Goal: Transaction & Acquisition: Purchase product/service

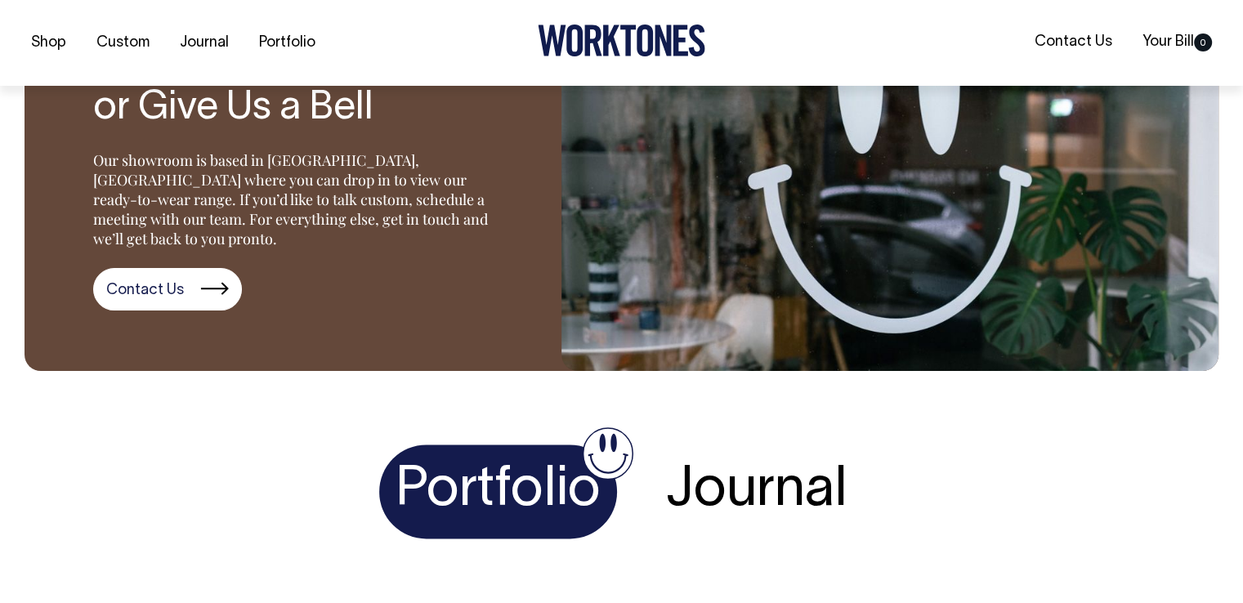
scroll to position [2369, 0]
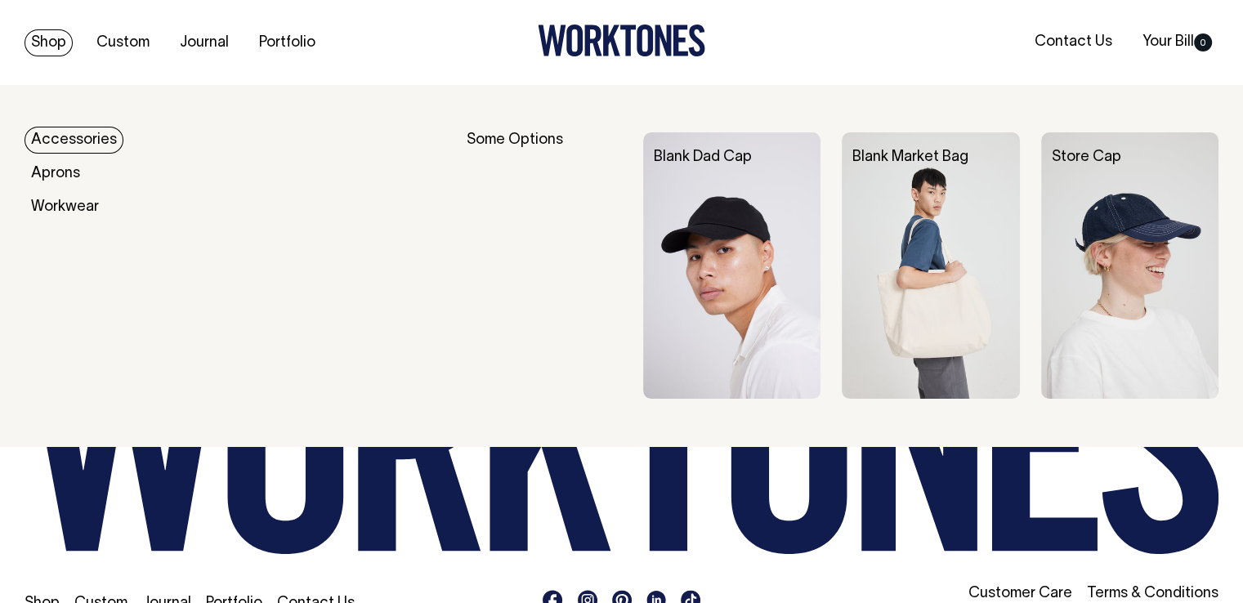
click at [48, 25] on div "Shop Custom Journal Portfolio Contact Us Your Bill 0" at bounding box center [621, 43] width 1243 height 86
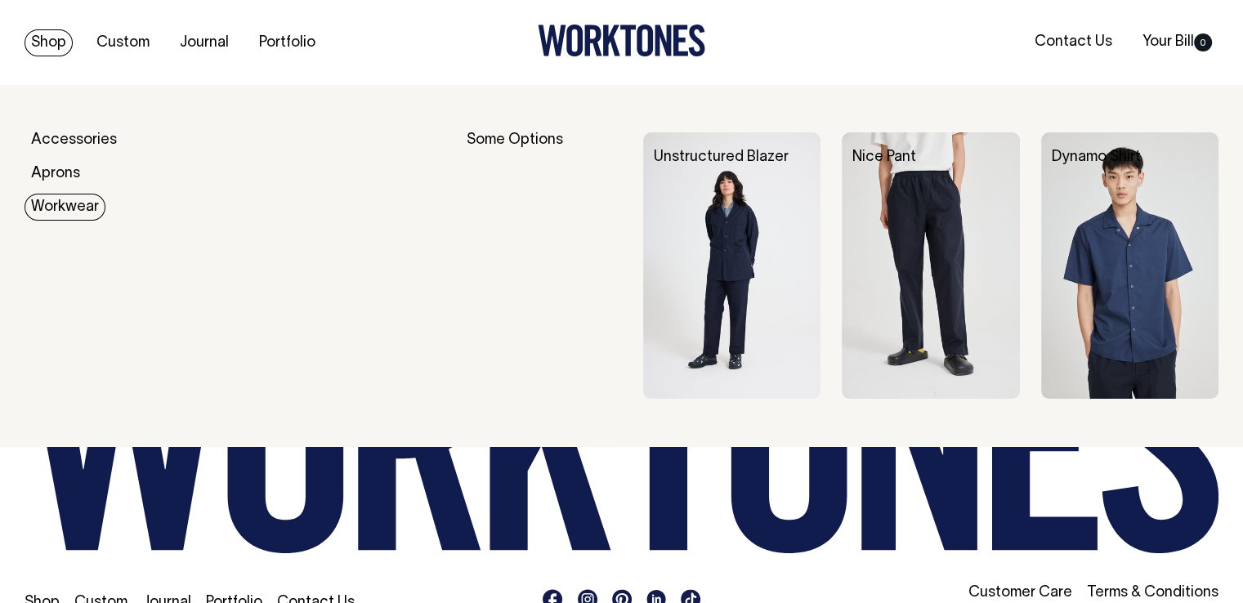
click at [68, 206] on link "Workwear" at bounding box center [65, 207] width 81 height 27
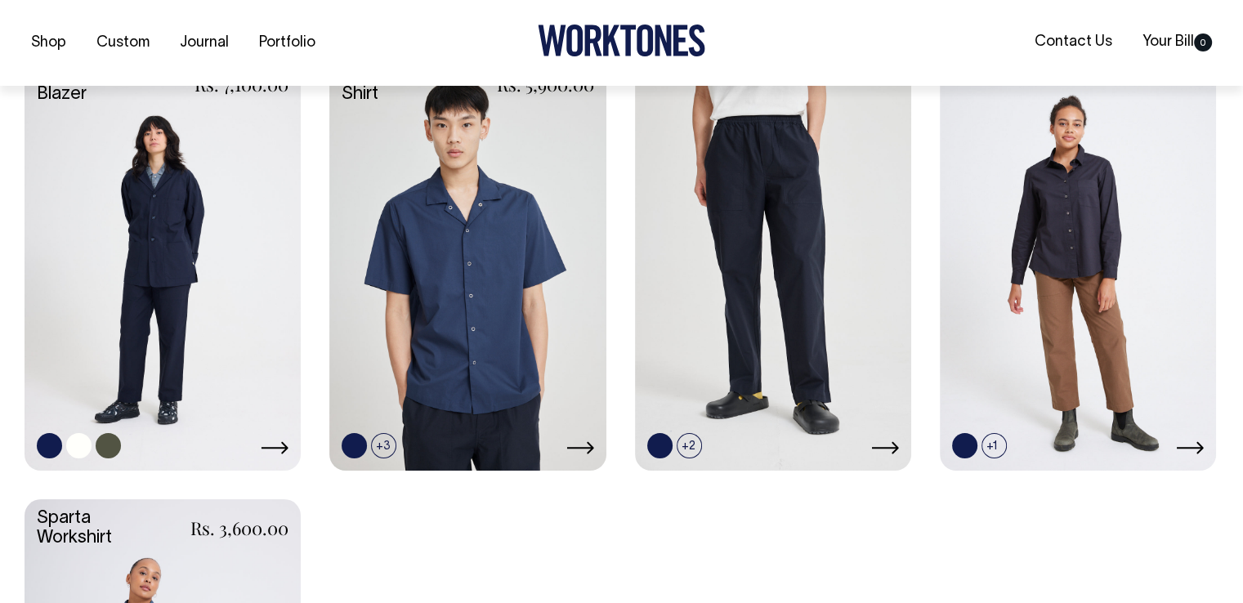
scroll to position [735, 0]
click at [431, 269] on link at bounding box center [467, 260] width 276 height 411
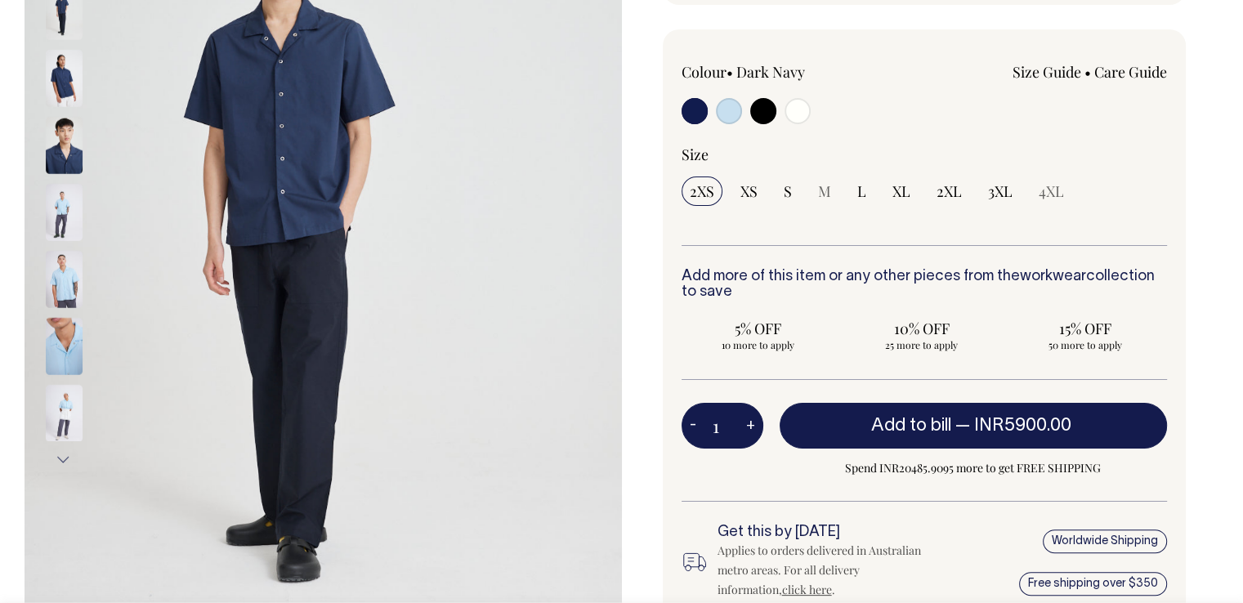
scroll to position [327, 0]
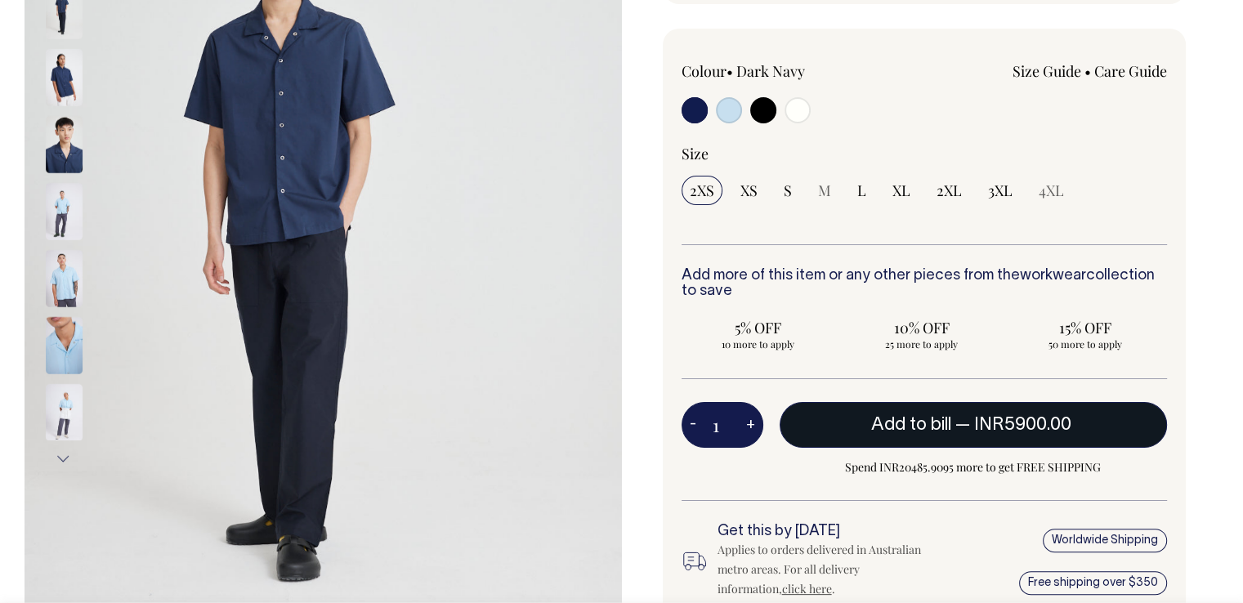
click at [899, 422] on span "Add to bill" at bounding box center [911, 425] width 80 height 16
